Goal: Task Accomplishment & Management: Use online tool/utility

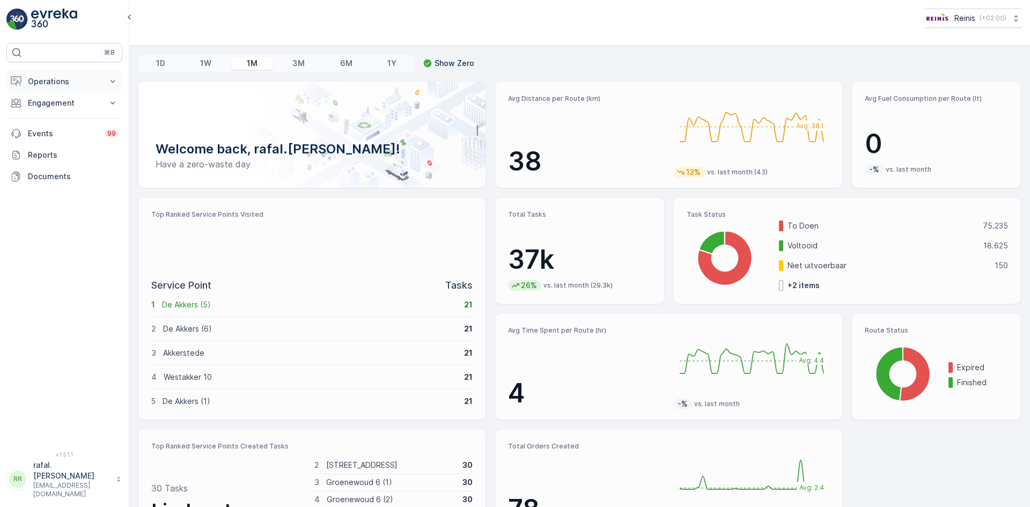
click at [70, 82] on p "Operations" at bounding box center [64, 81] width 73 height 11
click at [72, 126] on p "Routes & Tasks" at bounding box center [54, 129] width 55 height 11
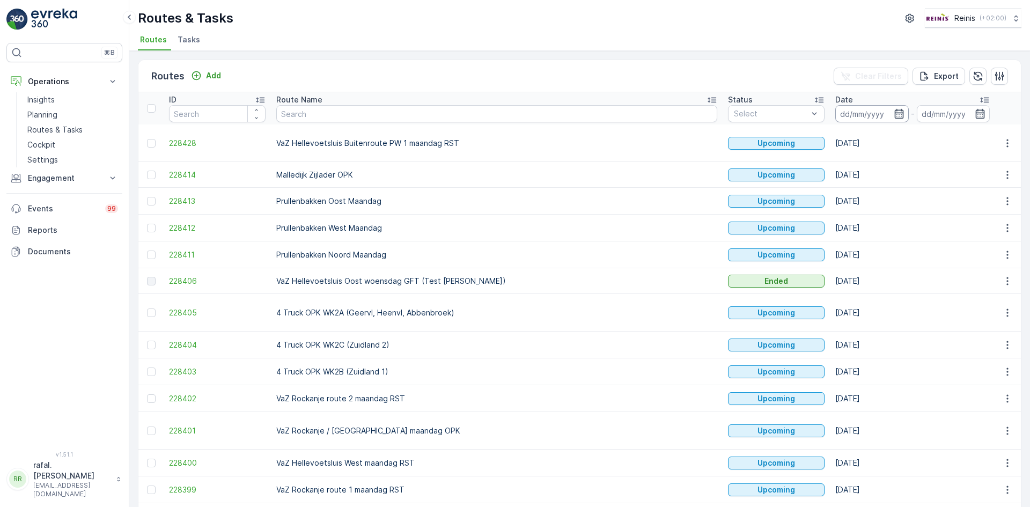
click at [835, 110] on input at bounding box center [871, 113] width 73 height 17
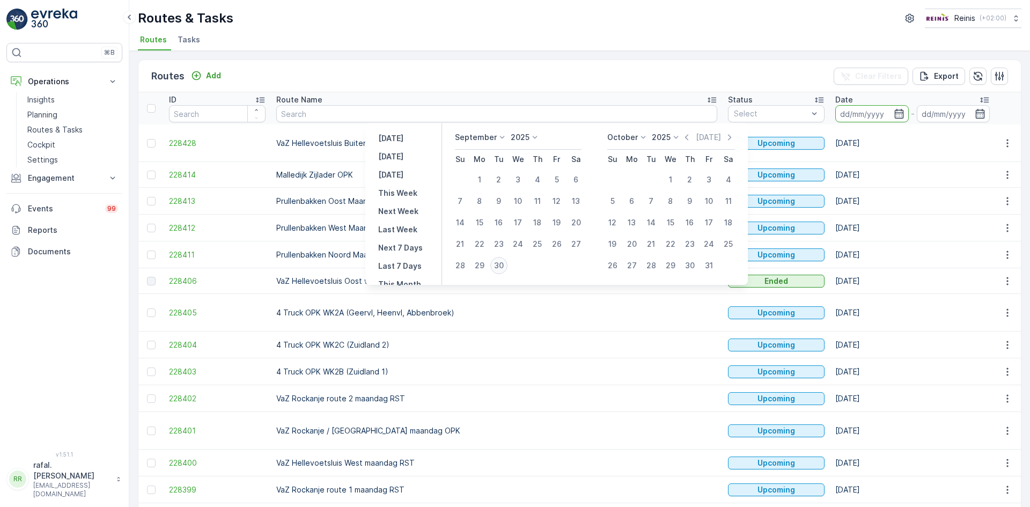
click at [499, 266] on div "30" at bounding box center [498, 265] width 17 height 17
type input "[DATE]"
click at [499, 266] on div "30" at bounding box center [498, 265] width 17 height 17
type input "[DATE]"
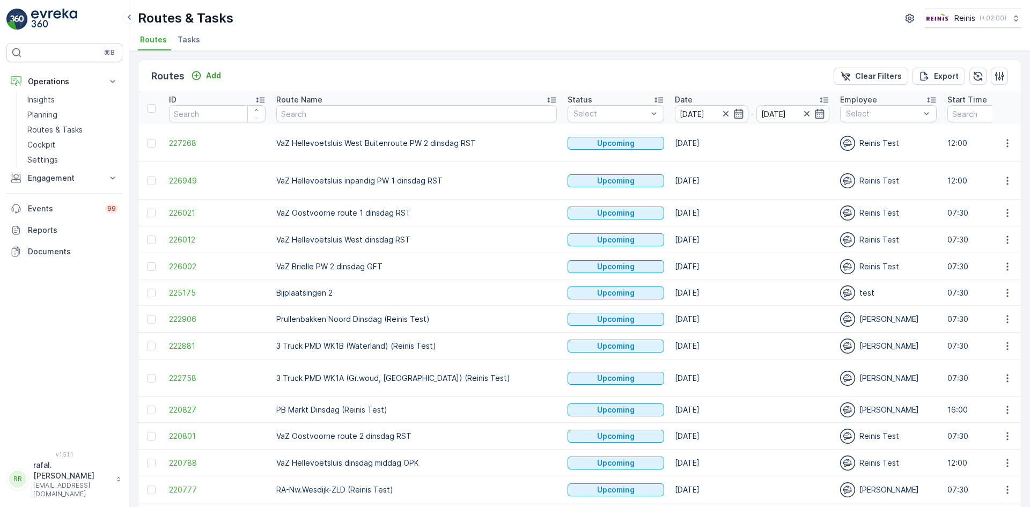
click at [547, 98] on icon at bounding box center [551, 100] width 9 height 5
